Goal: Task Accomplishment & Management: Use online tool/utility

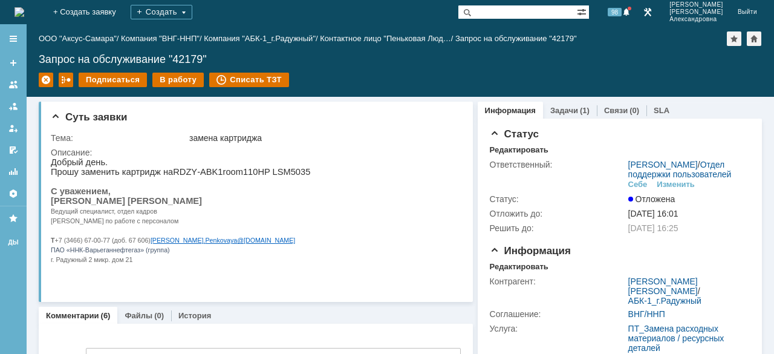
click at [20, 15] on img at bounding box center [20, 12] width 10 height 10
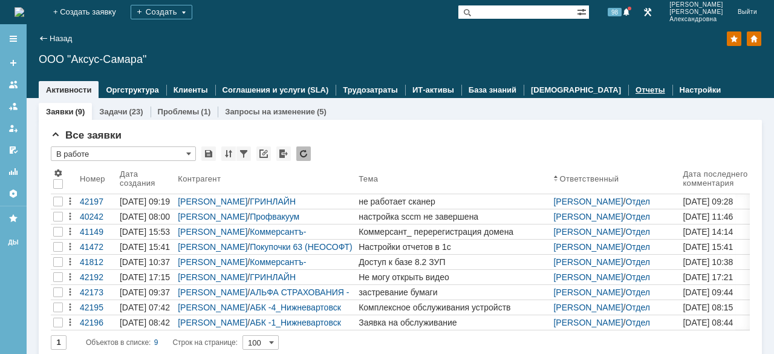
click at [635, 92] on link "Отчеты" at bounding box center [650, 89] width 30 height 9
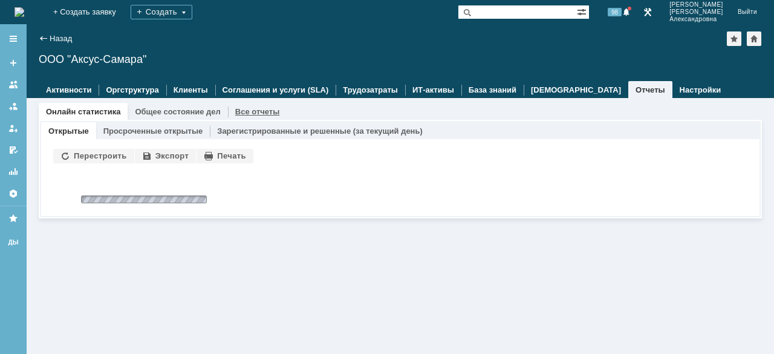
click at [244, 111] on link "Все отчеты" at bounding box center [257, 111] width 45 height 9
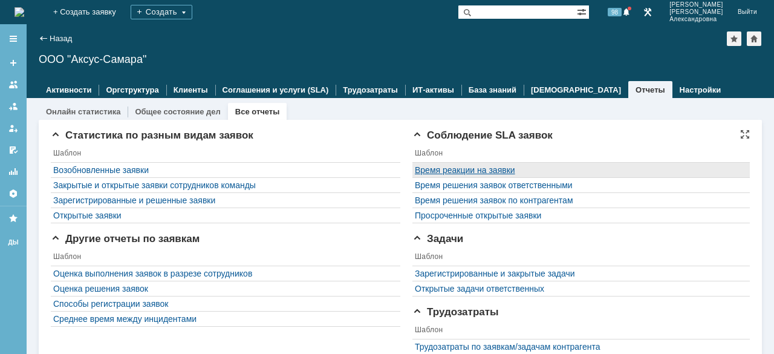
click at [447, 169] on link "Время реакции на заявки" at bounding box center [465, 170] width 100 height 10
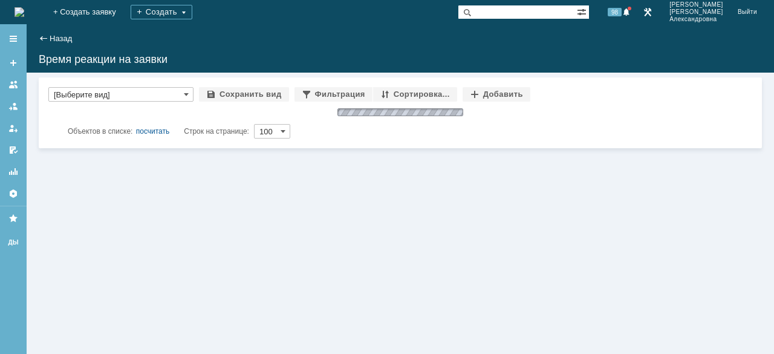
type input "[Выберите вид]"
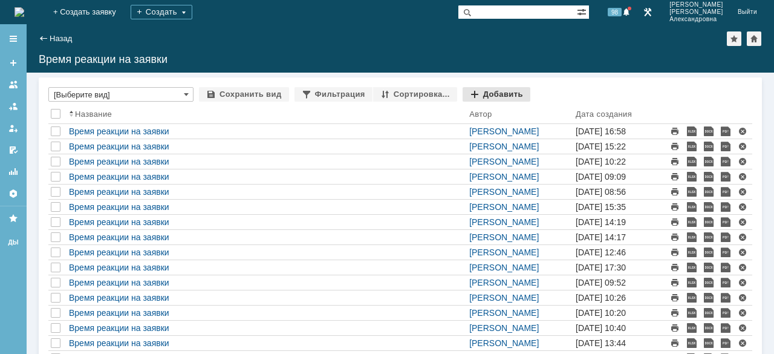
click at [472, 91] on div "Добавить" at bounding box center [496, 94] width 68 height 15
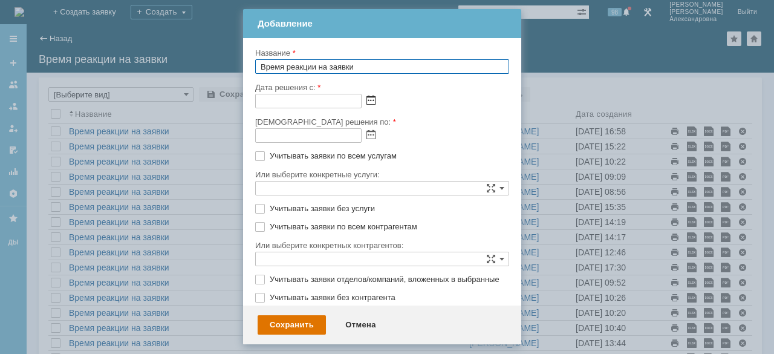
click at [370, 101] on span at bounding box center [370, 101] width 9 height 10
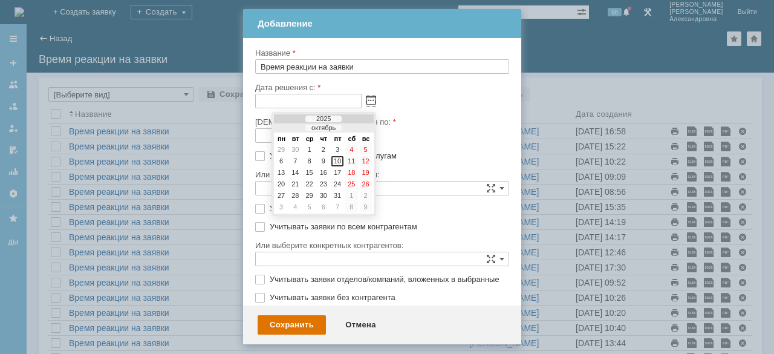
click at [290, 128] on div at bounding box center [289, 129] width 8 height 8
click at [290, 148] on div "1" at bounding box center [295, 149] width 12 height 10
type input "[DATE] 00:00"
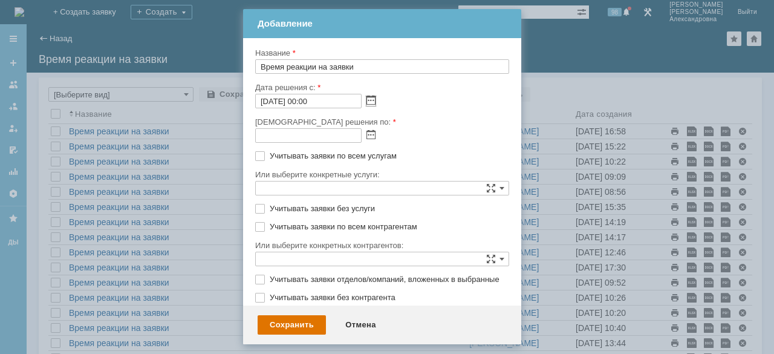
click at [362, 133] on div at bounding box center [369, 134] width 14 height 10
click at [370, 134] on span at bounding box center [370, 136] width 9 height 10
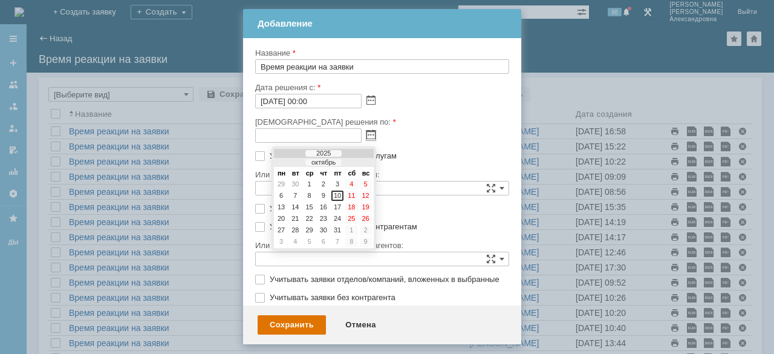
click at [288, 161] on div at bounding box center [289, 163] width 8 height 8
click at [296, 244] on div "30" at bounding box center [295, 241] width 12 height 10
type input "[DATE] 23:59"
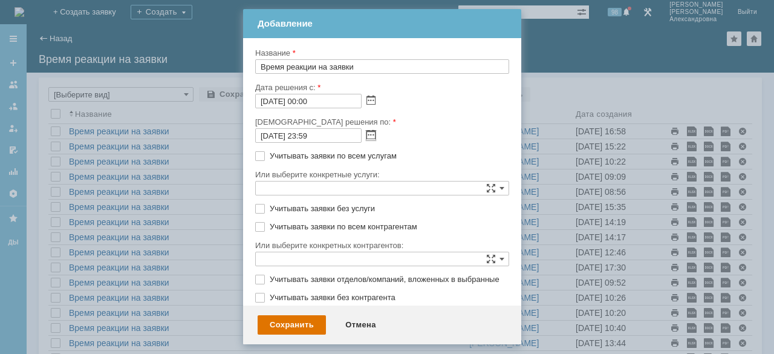
click at [270, 207] on label "Учитывать заявки без услуги" at bounding box center [388, 209] width 237 height 10
checkbox input "true"
click at [270, 225] on label "Учитывать заявки по всем контрагентам" at bounding box center [388, 227] width 237 height 10
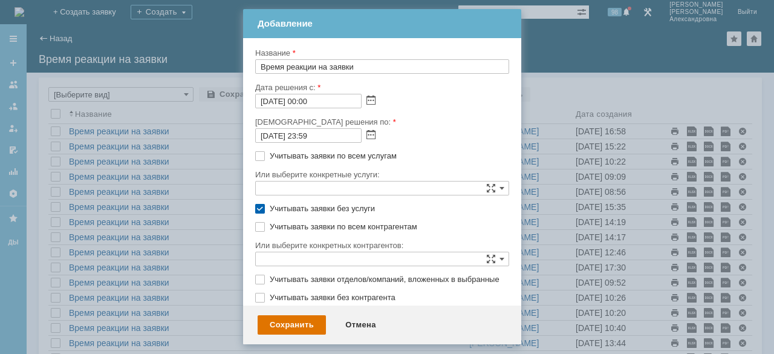
checkbox input "true"
click at [290, 325] on div "Сохранить" at bounding box center [292, 324] width 68 height 19
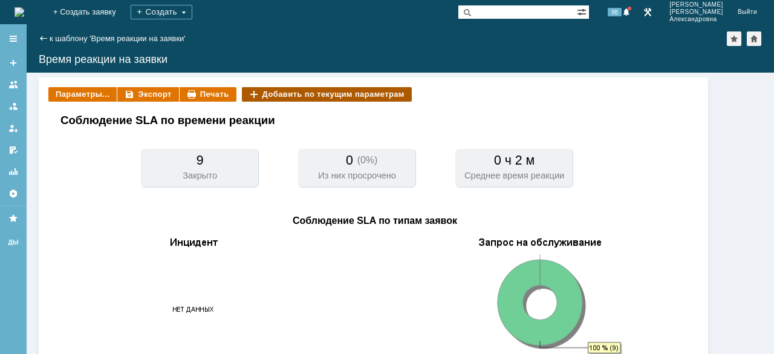
click at [328, 95] on div "Добавить по текущим параметрам" at bounding box center [327, 94] width 170 height 15
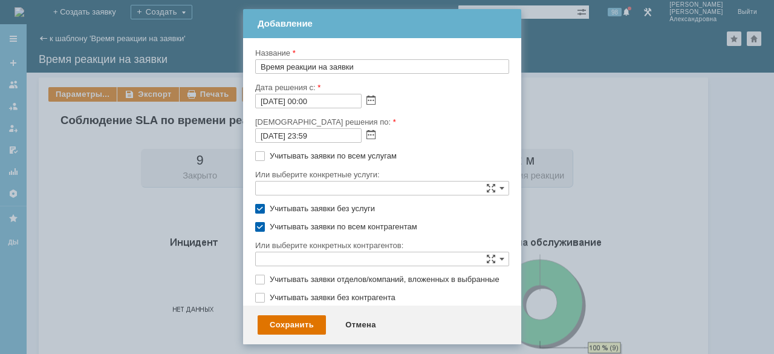
click at [270, 154] on label "Учитывать заявки по всем услугам" at bounding box center [388, 156] width 237 height 10
checkbox input "true"
click at [288, 326] on div "Сохранить" at bounding box center [292, 324] width 68 height 19
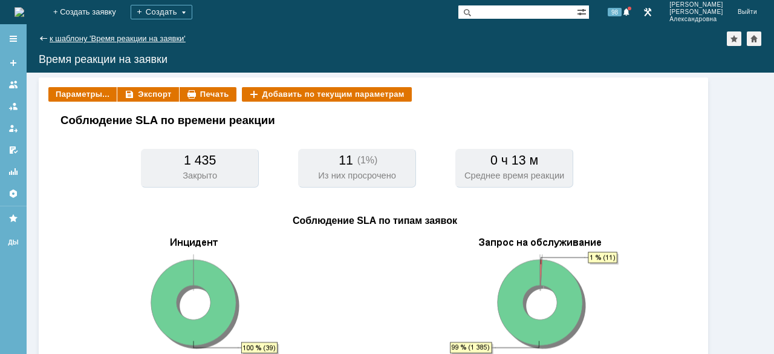
click at [80, 39] on link "к шаблону 'Время реакции на заявки'" at bounding box center [118, 38] width 136 height 9
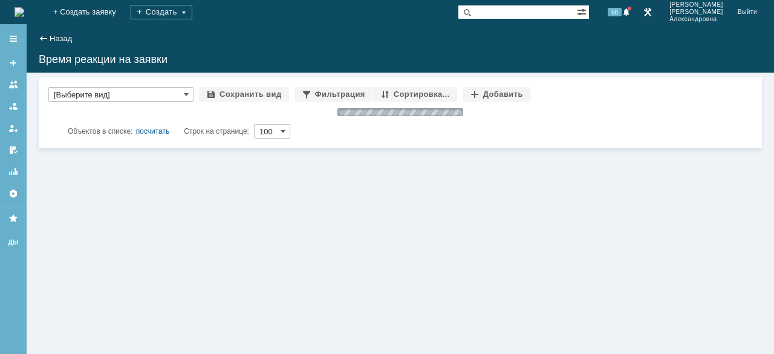
type input "[Выберите вид]"
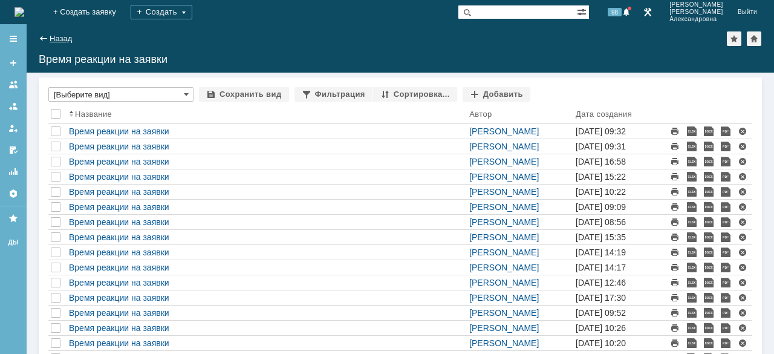
click at [60, 39] on link "Назад" at bounding box center [61, 38] width 22 height 9
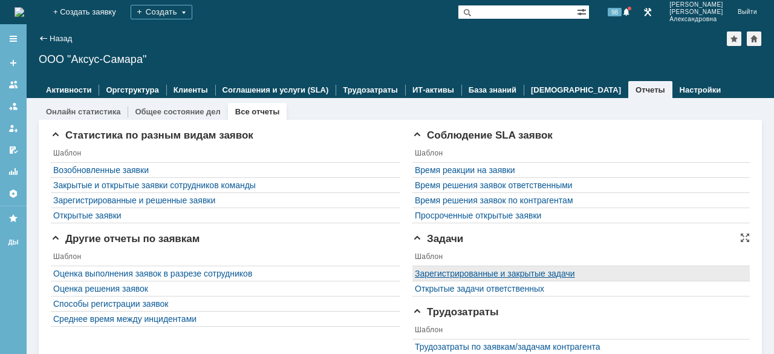
click at [475, 273] on link "Зарегистрированные и закрытые задачи" at bounding box center [495, 273] width 160 height 10
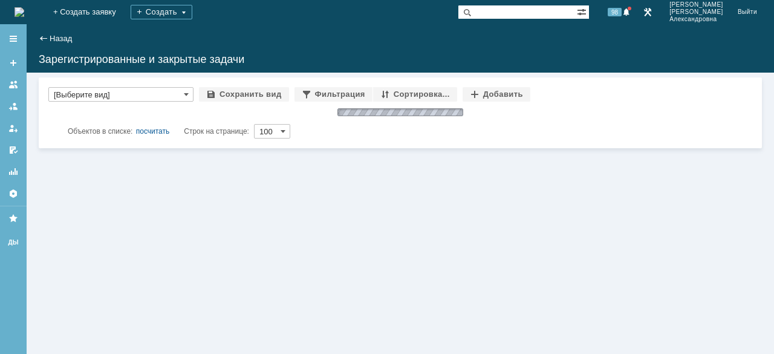
type input "[Выберите вид]"
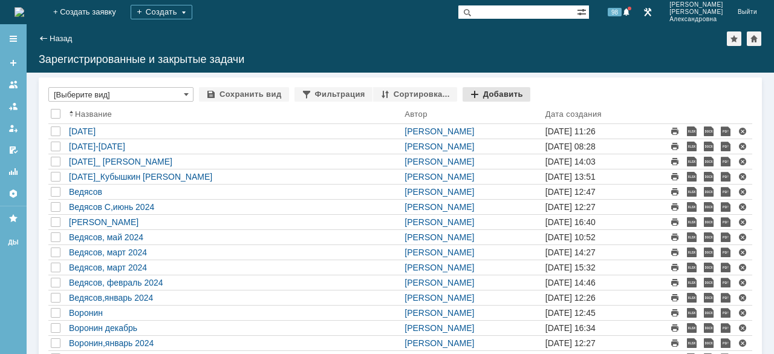
drag, startPoint x: 479, startPoint y: 93, endPoint x: 487, endPoint y: 101, distance: 10.7
click at [480, 94] on div "Добавить" at bounding box center [496, 94] width 68 height 15
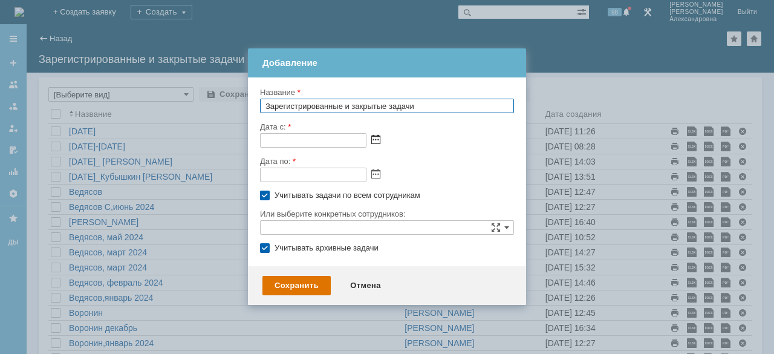
click at [377, 138] on span at bounding box center [375, 140] width 9 height 10
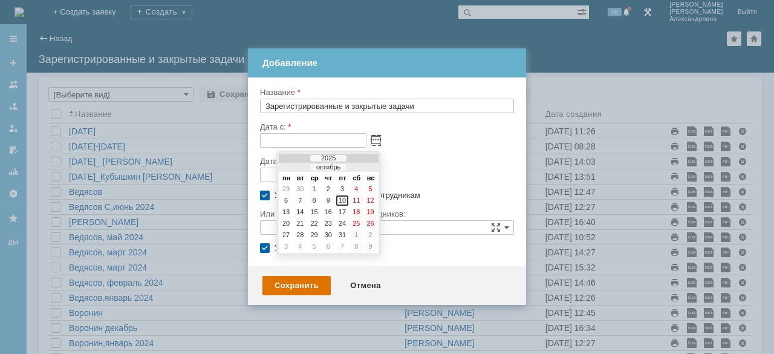
click at [293, 168] on div at bounding box center [294, 168] width 8 height 8
click at [301, 190] on div "1" at bounding box center [300, 189] width 12 height 10
type input "[DATE] 00:00"
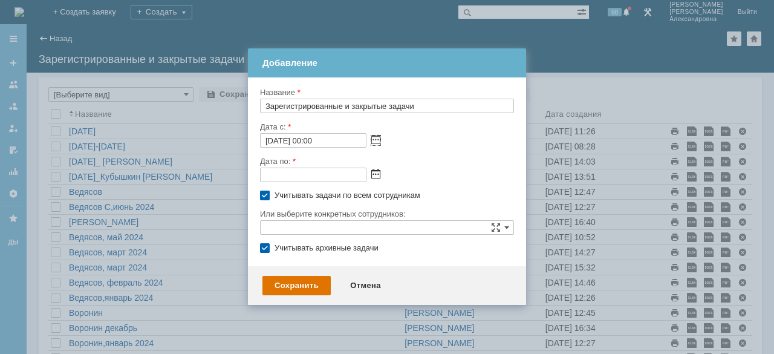
click at [374, 172] on span at bounding box center [375, 175] width 9 height 10
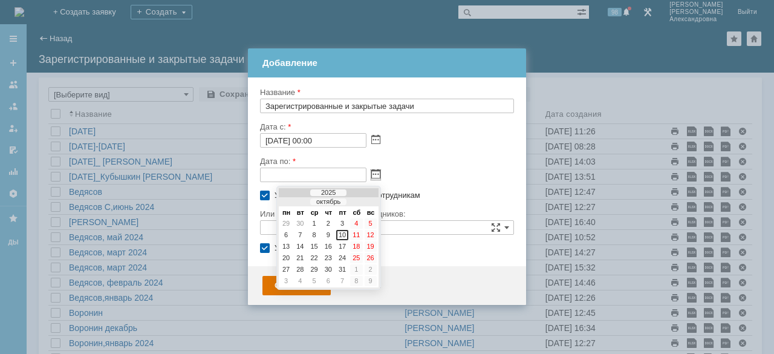
click at [288, 204] on td at bounding box center [294, 201] width 30 height 9
click at [296, 203] on div at bounding box center [294, 202] width 8 height 8
drag, startPoint x: 301, startPoint y: 281, endPoint x: 297, endPoint y: 270, distance: 11.5
click at [301, 281] on div "30" at bounding box center [300, 281] width 12 height 10
type input "[DATE] 23:59"
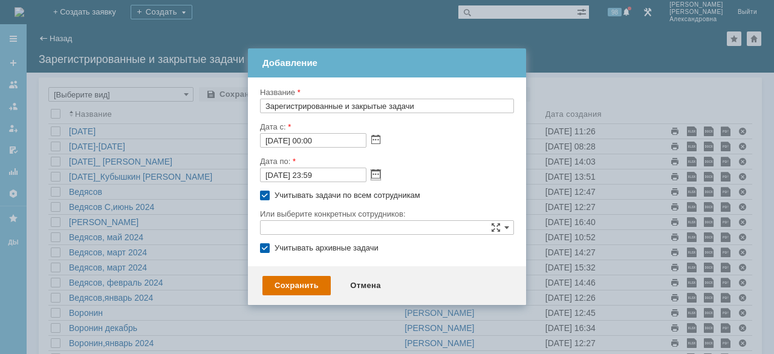
drag, startPoint x: 264, startPoint y: 251, endPoint x: 272, endPoint y: 251, distance: 8.5
click at [274, 251] on label "Учитывать архивные задачи" at bounding box center [392, 248] width 237 height 10
checkbox input "false"
click at [277, 287] on div "Сохранить" at bounding box center [296, 285] width 68 height 19
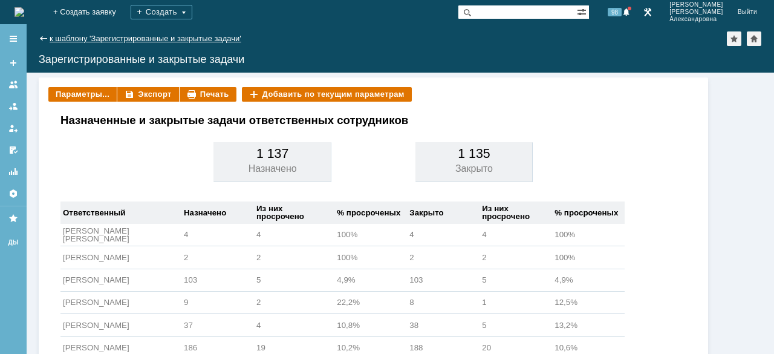
click at [62, 38] on link "к шаблону 'Зарегистрированные и закрытые задачи'" at bounding box center [146, 38] width 192 height 9
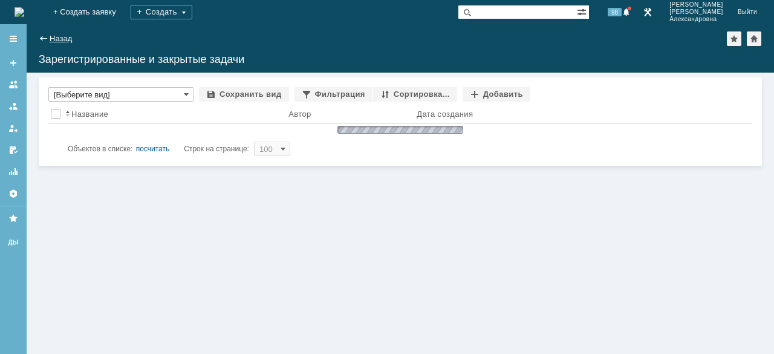
click at [51, 38] on link "Назад" at bounding box center [61, 38] width 22 height 9
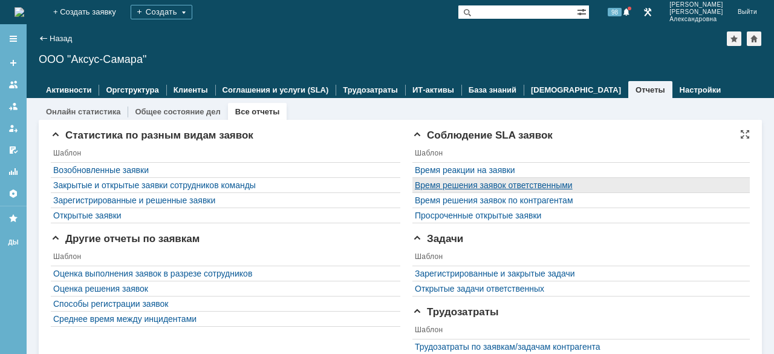
click at [495, 184] on link "Время решения заявок ответственными" at bounding box center [494, 185] width 158 height 10
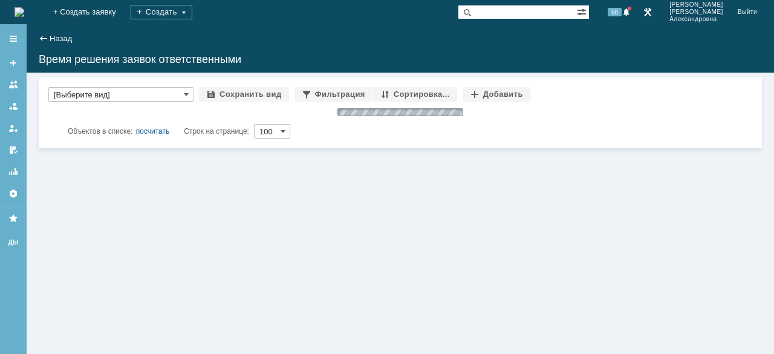
type input "[Выберите вид]"
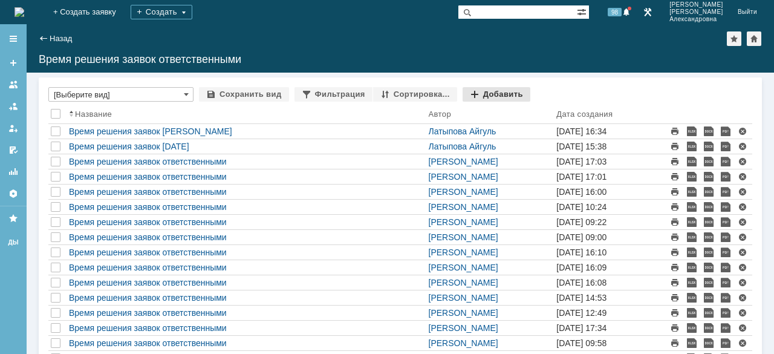
drag, startPoint x: 497, startPoint y: 103, endPoint x: 504, endPoint y: 95, distance: 11.1
click at [487, 90] on div "Добавить" at bounding box center [496, 94] width 68 height 15
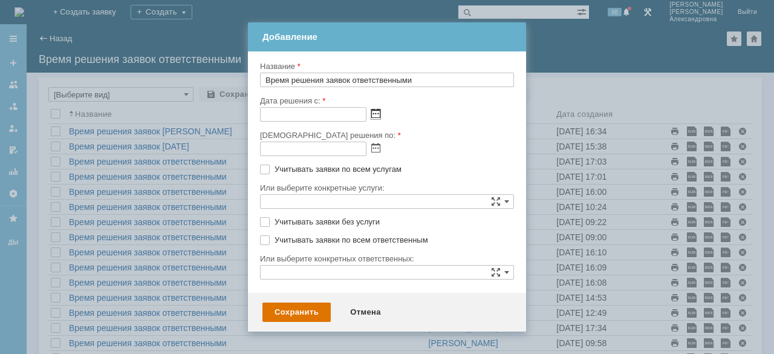
click at [376, 111] on span at bounding box center [375, 114] width 9 height 10
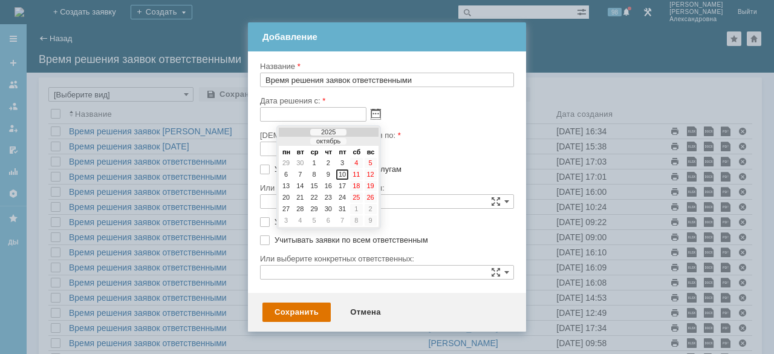
click at [296, 141] on div at bounding box center [294, 142] width 8 height 8
click at [301, 163] on div "1" at bounding box center [300, 163] width 12 height 10
type input "[DATE] 00:00"
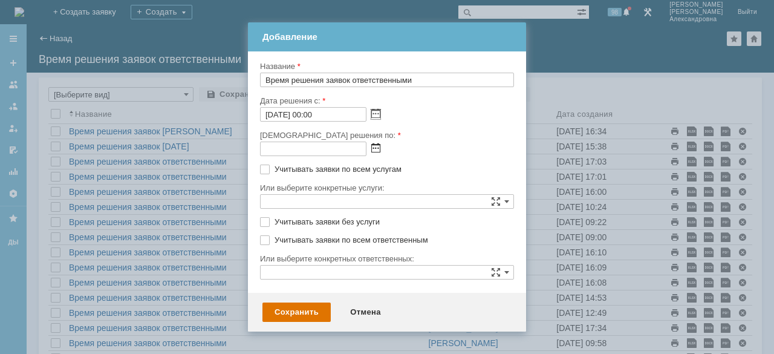
click at [377, 148] on span at bounding box center [375, 149] width 9 height 10
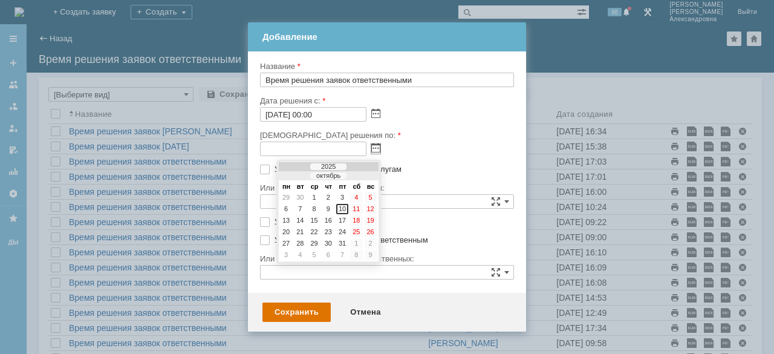
click at [293, 177] on div at bounding box center [294, 176] width 8 height 8
click at [299, 256] on div "30" at bounding box center [300, 255] width 12 height 10
type input "[DATE] 23:59"
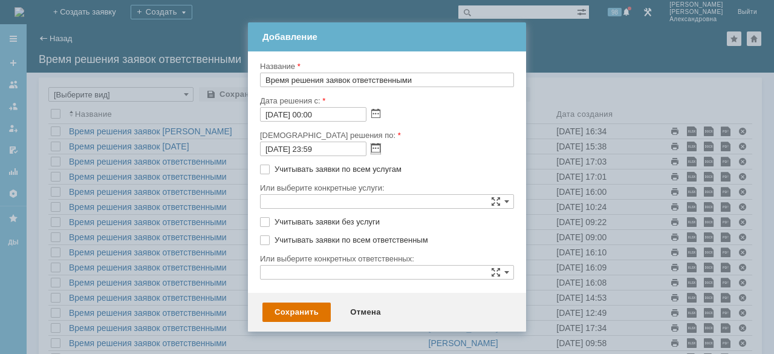
click at [297, 174] on label "Учитывать заявки по всем услугам" at bounding box center [392, 169] width 237 height 10
checkbox input "true"
click at [274, 225] on label "Учитывать заявки без услуги" at bounding box center [392, 222] width 237 height 10
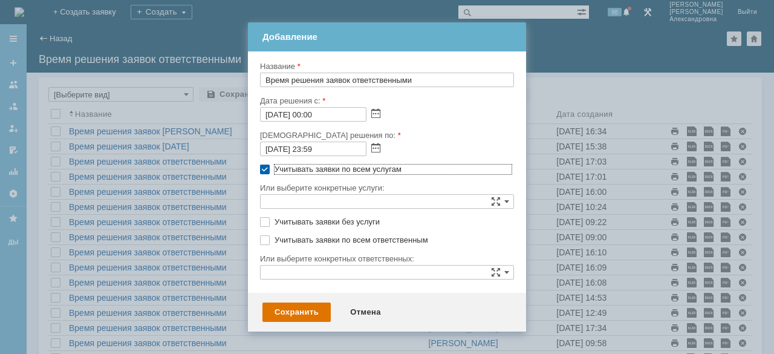
checkbox input "true"
click at [274, 239] on label "Учитывать заявки по всем ответственным" at bounding box center [392, 240] width 237 height 10
checkbox input "true"
click at [296, 310] on div "Сохранить" at bounding box center [296, 311] width 68 height 19
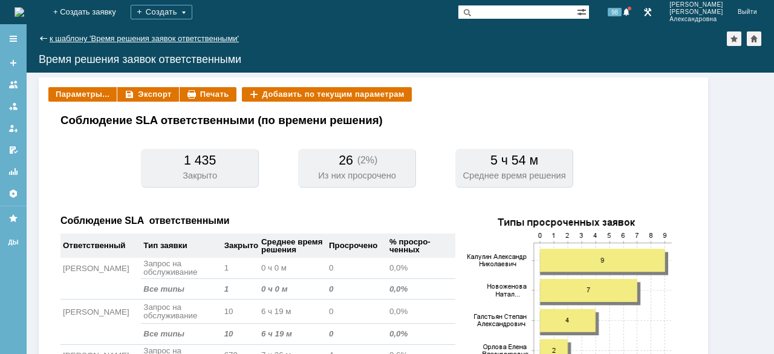
click at [80, 43] on link "к шаблону 'Время решения заявок ответственными'" at bounding box center [144, 38] width 189 height 9
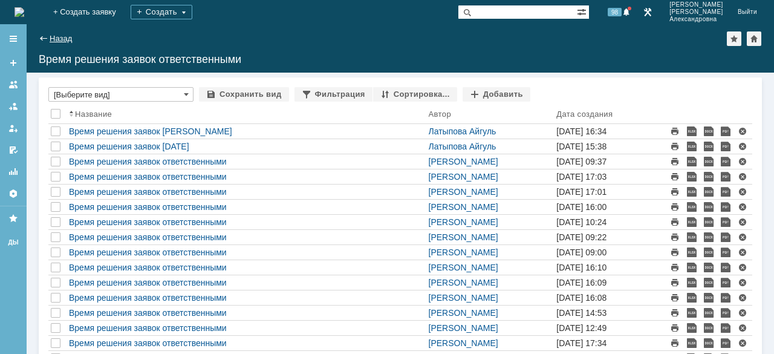
click at [68, 41] on link "Назад" at bounding box center [61, 38] width 22 height 9
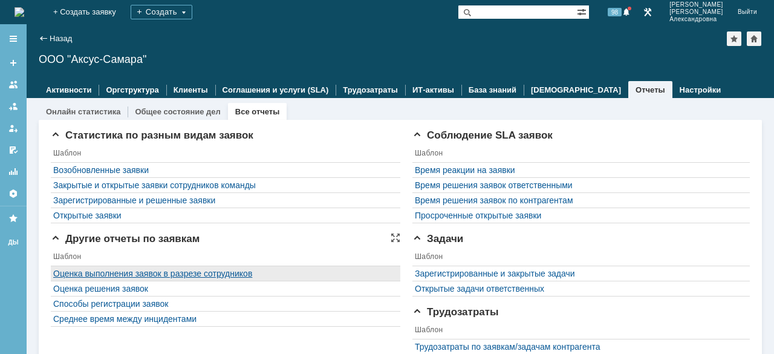
click at [126, 268] on link "Оценка выполнения заявок в разрезе сотрудников" at bounding box center [152, 273] width 199 height 10
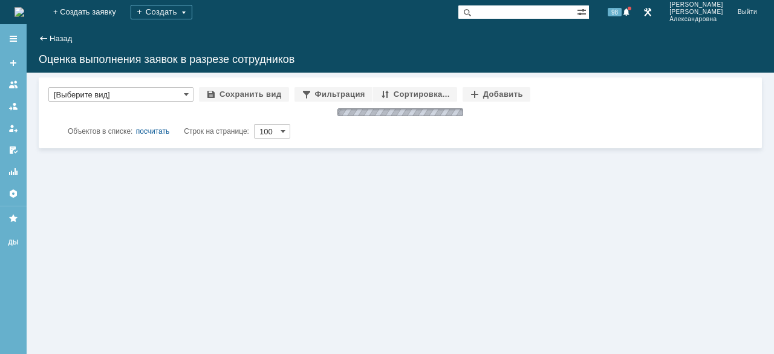
type input "[Выберите вид]"
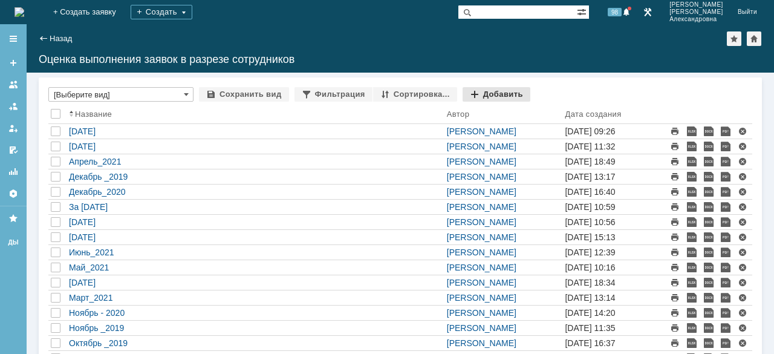
drag, startPoint x: 475, startPoint y: 95, endPoint x: 469, endPoint y: 94, distance: 6.1
click at [476, 95] on div "Добавить" at bounding box center [496, 94] width 68 height 15
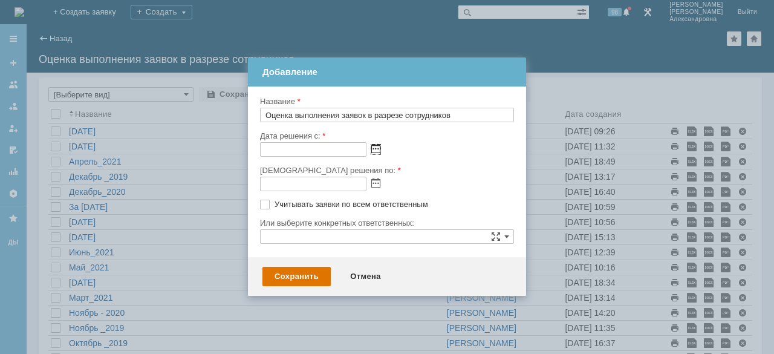
click at [375, 149] on span at bounding box center [375, 149] width 9 height 10
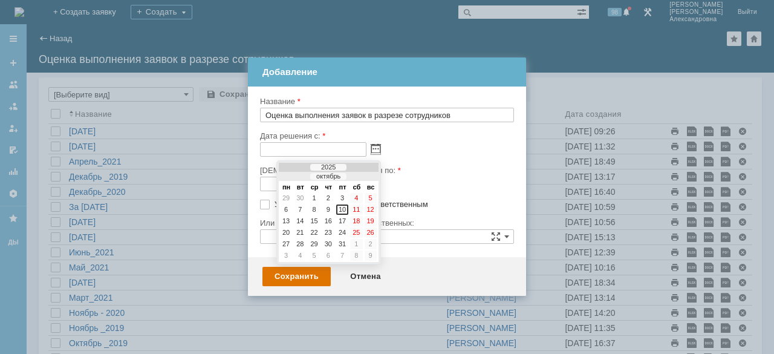
click at [295, 175] on div at bounding box center [294, 177] width 8 height 8
click at [295, 200] on div "1" at bounding box center [300, 198] width 12 height 10
type input "[DATE] 00:00"
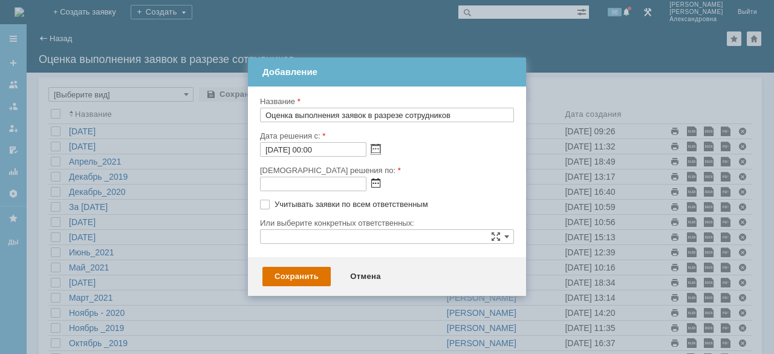
click at [376, 181] on span at bounding box center [375, 184] width 9 height 10
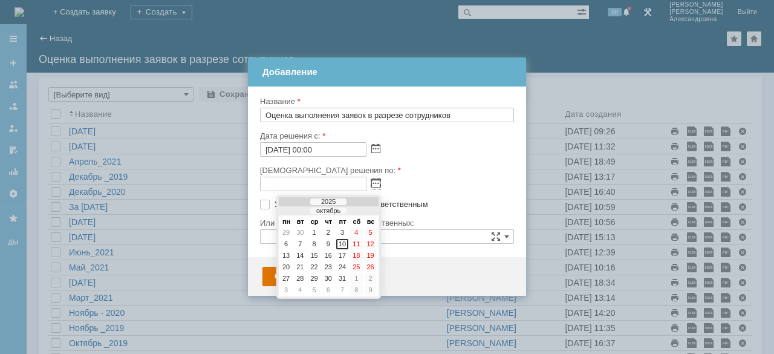
click at [296, 209] on div at bounding box center [294, 211] width 8 height 8
click at [299, 291] on div "30" at bounding box center [300, 290] width 12 height 10
type input "[DATE] 23:59"
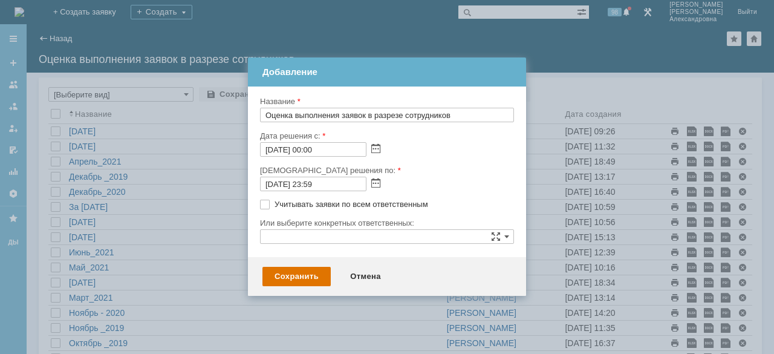
click at [274, 209] on label "Учитывать заявки по всем ответственным" at bounding box center [392, 204] width 237 height 10
checkbox input "true"
click at [293, 275] on div "Сохранить" at bounding box center [296, 276] width 68 height 19
